Goal: Task Accomplishment & Management: Use online tool/utility

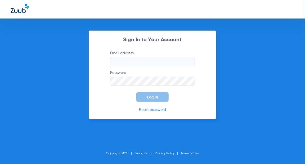
click at [138, 58] on input "Email address" at bounding box center [152, 61] width 85 height 9
click at [136, 61] on input "Email address Required" at bounding box center [152, 61] width 85 height 9
paste input "[EMAIL_ADDRESS][DOMAIN_NAME]"
type input "[EMAIL_ADDRESS][DOMAIN_NAME]"
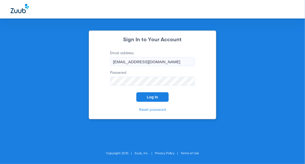
click at [152, 96] on span "Log In" at bounding box center [152, 97] width 11 height 4
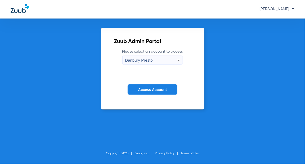
click at [169, 61] on div "Danbury Presto" at bounding box center [151, 60] width 52 height 9
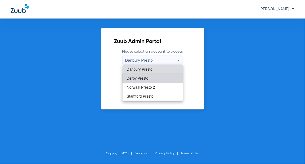
click at [155, 78] on mat-option "Derby Presto" at bounding box center [153, 78] width 60 height 9
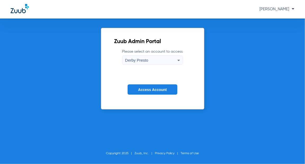
click at [150, 92] on button "Access Account" at bounding box center [153, 90] width 50 height 10
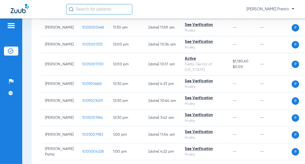
scroll to position [596, 0]
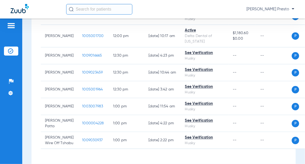
scroll to position [613, 0]
click at [291, 9] on span "[PERSON_NAME] Presto" at bounding box center [271, 9] width 48 height 5
click at [276, 20] on span "Account Selection" at bounding box center [275, 19] width 30 height 4
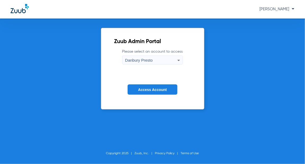
click at [179, 57] on div "Danbury Presto" at bounding box center [153, 60] width 60 height 9
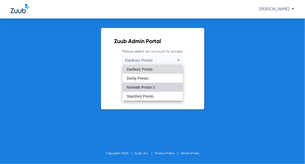
click at [151, 86] on span "Norwalk Presto 2" at bounding box center [141, 88] width 28 height 4
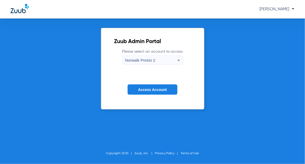
click at [153, 88] on span "Access Account" at bounding box center [152, 90] width 29 height 4
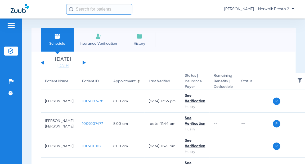
click at [82, 64] on div "[DATE] [DATE] [DATE] [DATE] [DATE] [DATE] [DATE] [DATE] [DATE] [DATE] [DATE] [D…" at bounding box center [63, 63] width 45 height 12
click at [84, 61] on button at bounding box center [84, 63] width 3 height 4
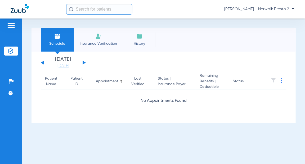
click at [84, 61] on button at bounding box center [84, 63] width 3 height 4
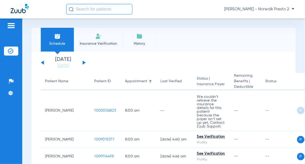
click at [84, 61] on button at bounding box center [84, 63] width 3 height 4
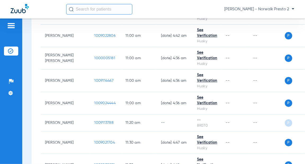
scroll to position [679, 0]
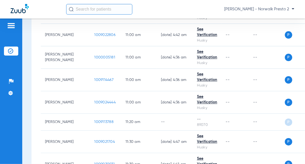
click at [103, 11] on input "text" at bounding box center [99, 9] width 66 height 11
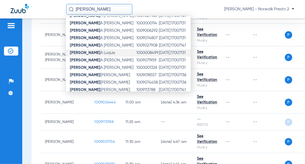
scroll to position [25, 0]
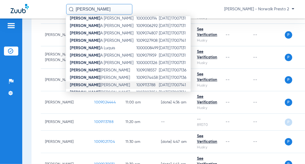
type input "[PERSON_NAME]"
click at [90, 84] on span "[PERSON_NAME]" at bounding box center [100, 85] width 60 height 4
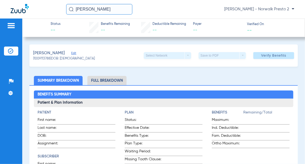
click at [72, 78] on li "Summary Breakdown" at bounding box center [58, 80] width 49 height 9
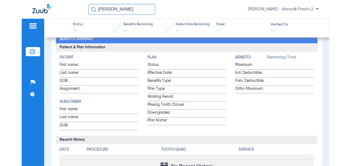
scroll to position [58, 0]
